Goal: Contribute content: Contribute content

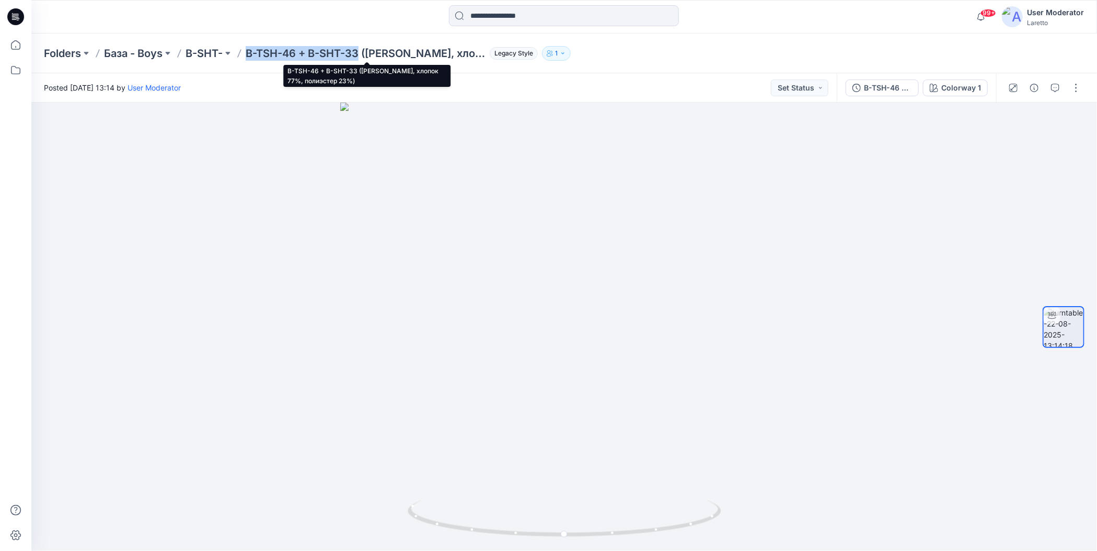
drag, startPoint x: 246, startPoint y: 42, endPoint x: 360, endPoint y: 54, distance: 114.7
click at [360, 54] on div "Folders База - Boys B-SHT- B-TSH-46 + B-SHT-33 ([PERSON_NAME], хлопок 77%, поли…" at bounding box center [564, 53] width 1066 height 40
copy p "B-TSH-46 + B-SHT-33"
click at [1079, 93] on button "button" at bounding box center [1076, 87] width 17 height 17
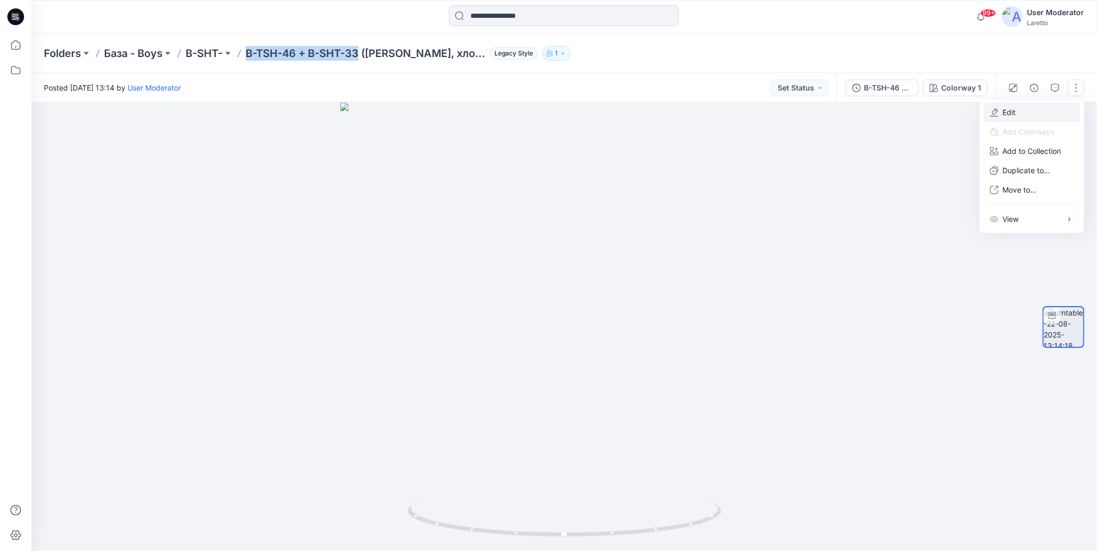
click at [1000, 110] on button "Edit" at bounding box center [1032, 111] width 96 height 19
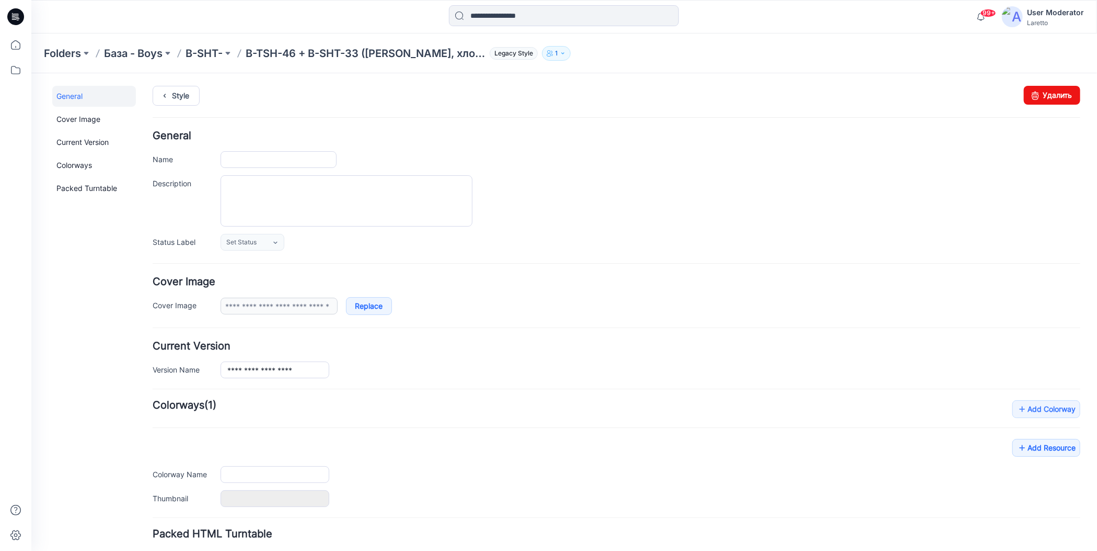
type input "**********"
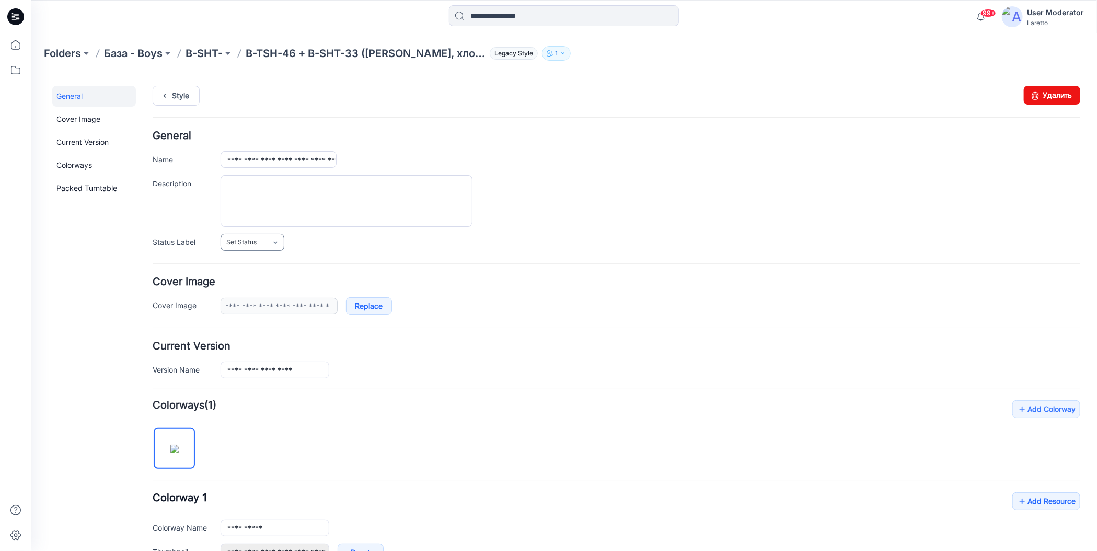
click at [276, 239] on icon at bounding box center [275, 242] width 8 height 8
click at [270, 280] on link "Конструктор [PERSON_NAME]" at bounding box center [275, 287] width 104 height 22
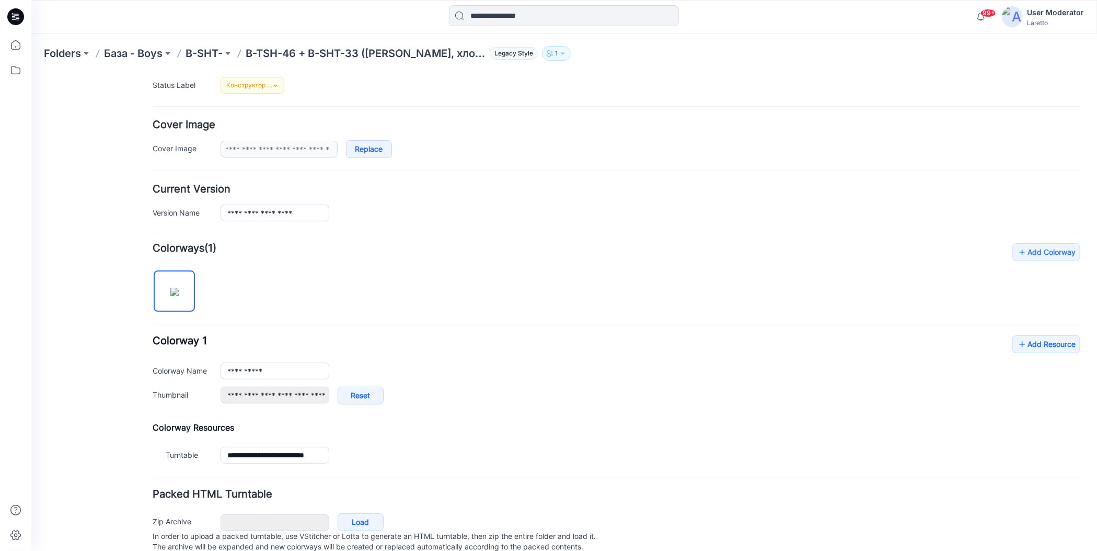
scroll to position [188, 0]
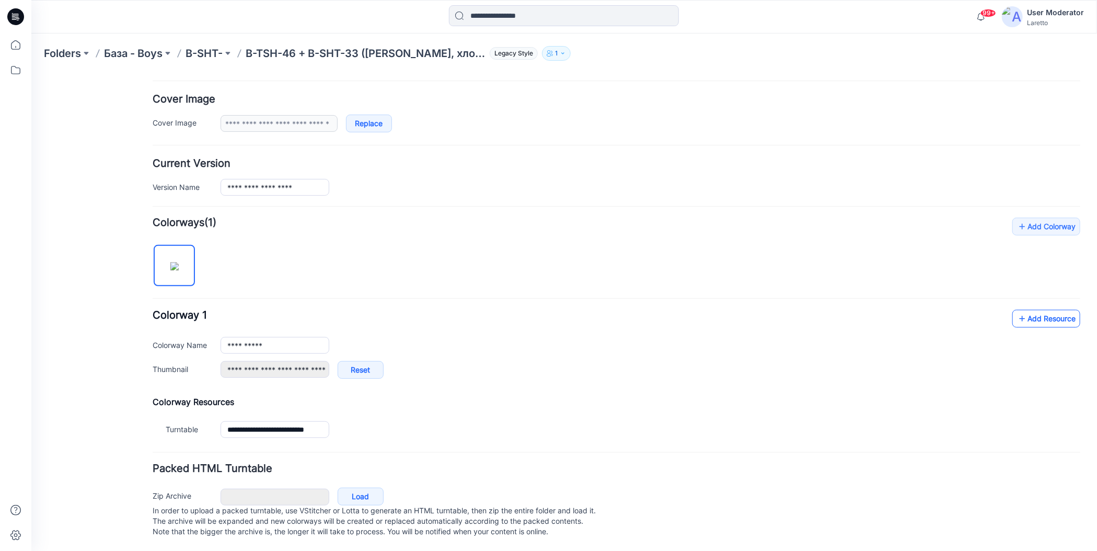
click at [1017, 310] on icon at bounding box center [1022, 317] width 10 height 17
